Goal: Register for event/course

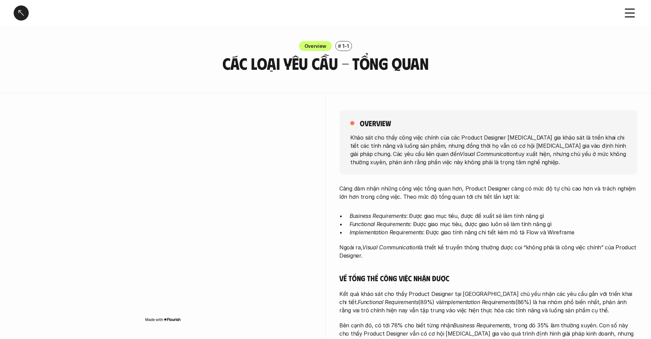
click at [26, 14] on div at bounding box center [21, 12] width 15 height 15
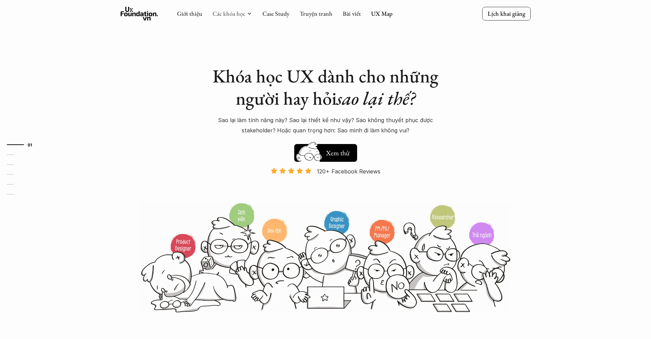
click at [223, 13] on link "Các khóa học" at bounding box center [228, 14] width 33 height 8
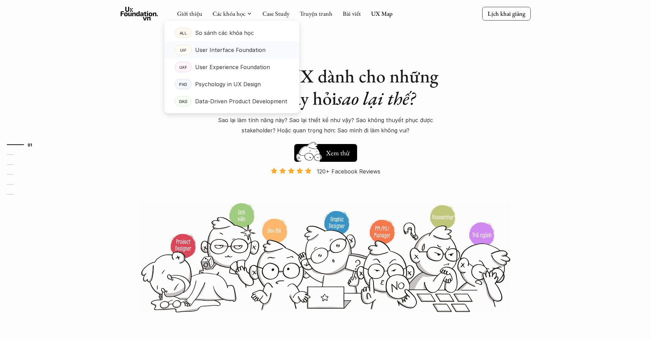
click at [223, 45] on p "User Interface Foundation" at bounding box center [230, 50] width 70 height 10
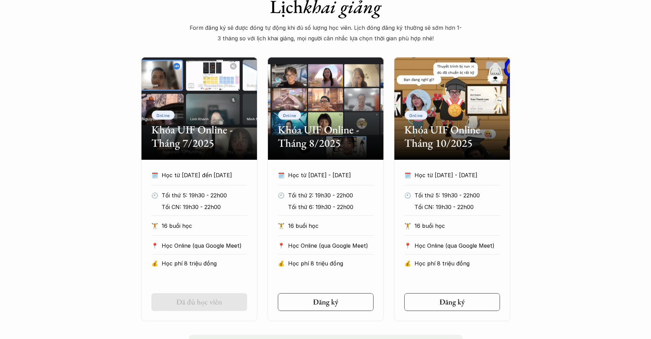
scroll to position [294, 0]
click at [122, 133] on div "Online Khóa UIF Online - Tháng 7/2025 🗓️ Học từ 17/7/2025 đến 11/9/2025 🕙 Tối t…" at bounding box center [326, 189] width 410 height 264
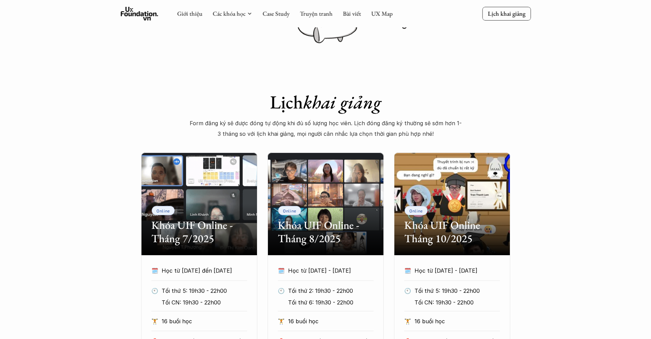
scroll to position [0, 0]
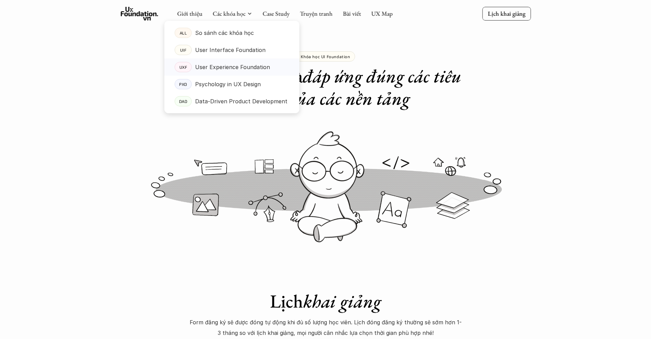
click at [254, 65] on p "User Experience Foundation" at bounding box center [232, 67] width 75 height 10
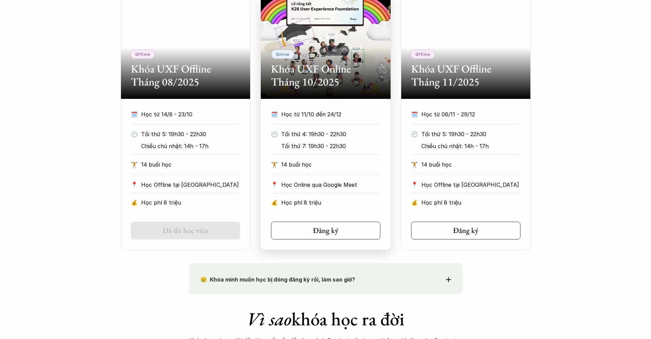
scroll to position [278, 0]
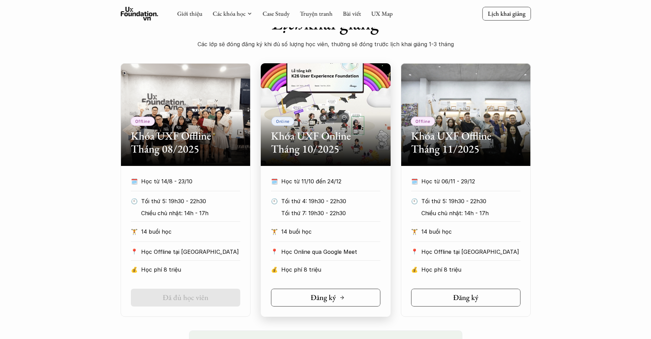
click at [313, 298] on h5 "Đăng ký" at bounding box center [323, 297] width 25 height 9
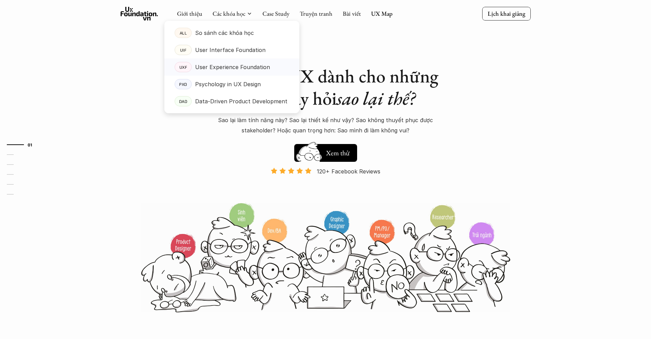
click at [224, 63] on p "User Experience Foundation" at bounding box center [232, 67] width 75 height 10
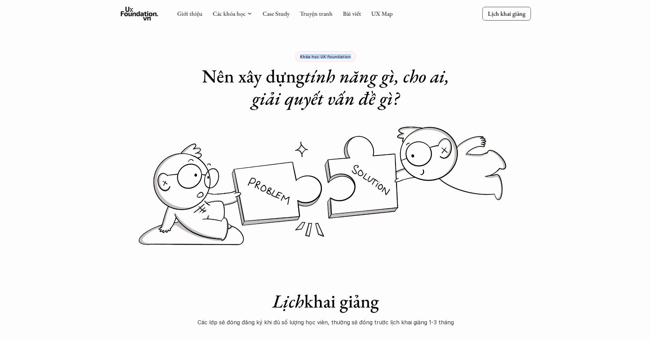
drag, startPoint x: 295, startPoint y: 56, endPoint x: 355, endPoint y: 60, distance: 59.9
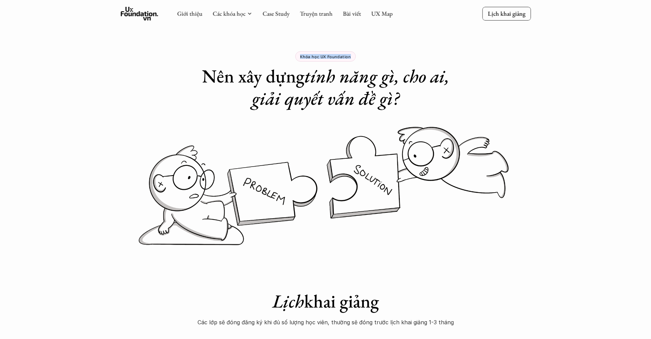
click at [355, 60] on div "Khóa học UX Foundation Nên xây dựng tính năng gì, cho ai, giải quyết vấn đề gì?" at bounding box center [325, 54] width 273 height 109
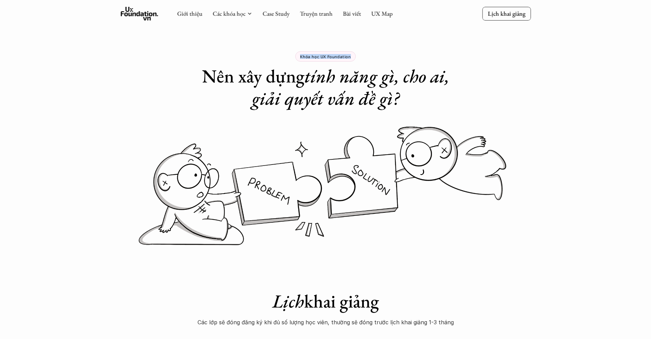
copy p "Khóa học UX Foundation"
